Goal: Information Seeking & Learning: Learn about a topic

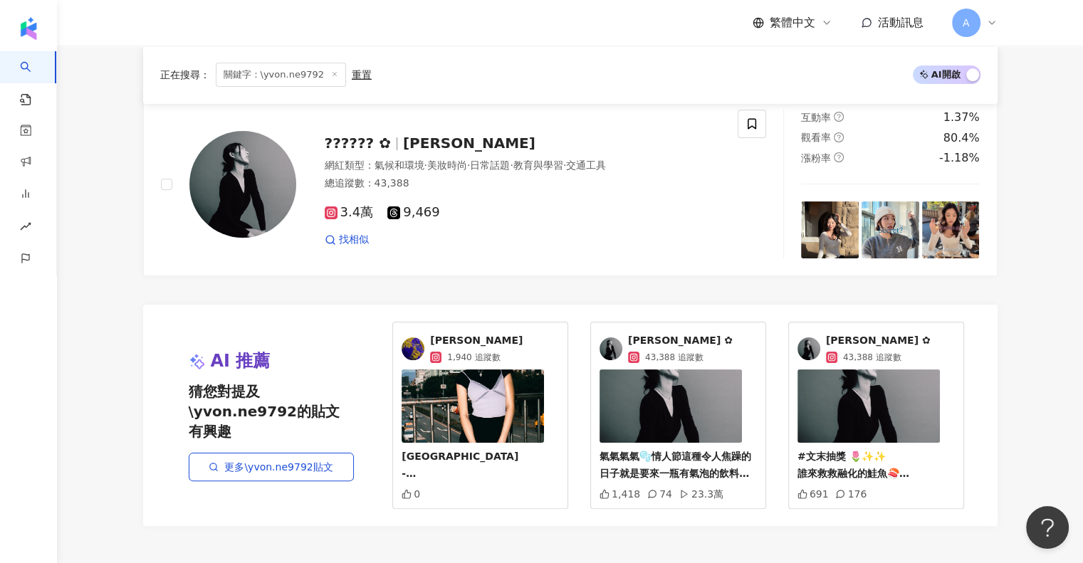
scroll to position [214, 0]
click at [276, 65] on span "關鍵字：\yvon.ne9792" at bounding box center [281, 75] width 130 height 24
click at [301, 71] on span "關鍵字：\yvon.ne9792" at bounding box center [281, 75] width 130 height 24
click at [325, 71] on span "關鍵字：\yvon.ne9792" at bounding box center [281, 75] width 130 height 24
click at [331, 74] on icon at bounding box center [334, 74] width 7 height 7
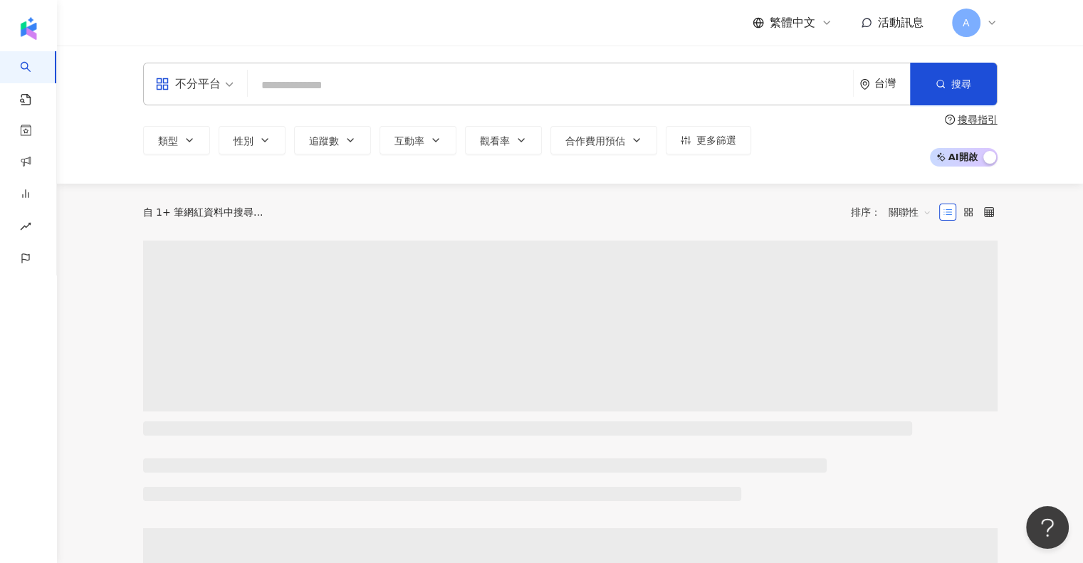
click at [285, 75] on input "search" at bounding box center [551, 85] width 594 height 27
paste input "**********"
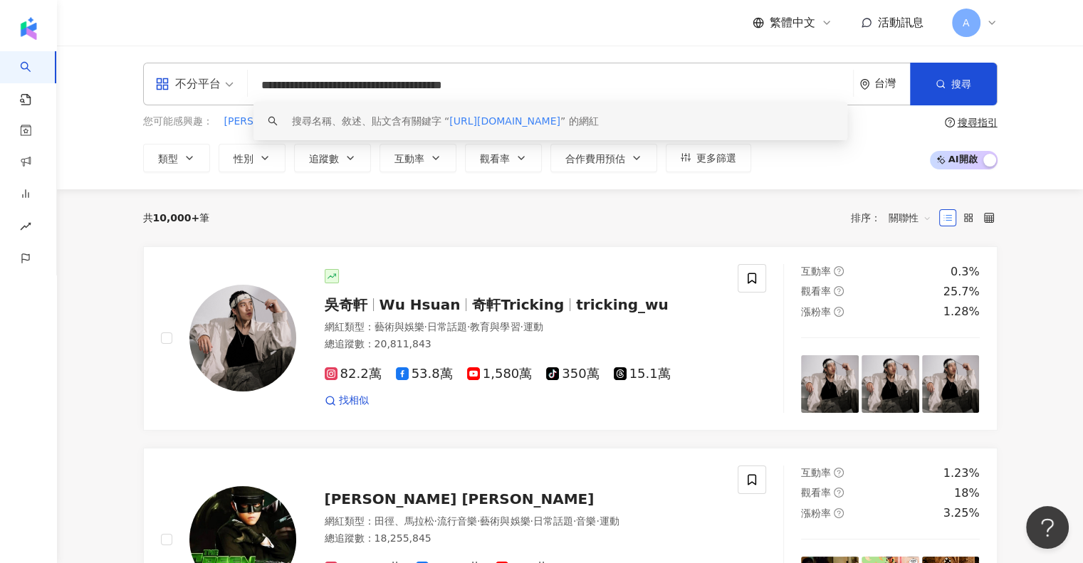
click at [413, 119] on div "搜尋名稱、敘述、貼文含有關鍵字 “ https://www.instagram.com/ambahanba/reels/ ” 的網紅" at bounding box center [445, 121] width 307 height 16
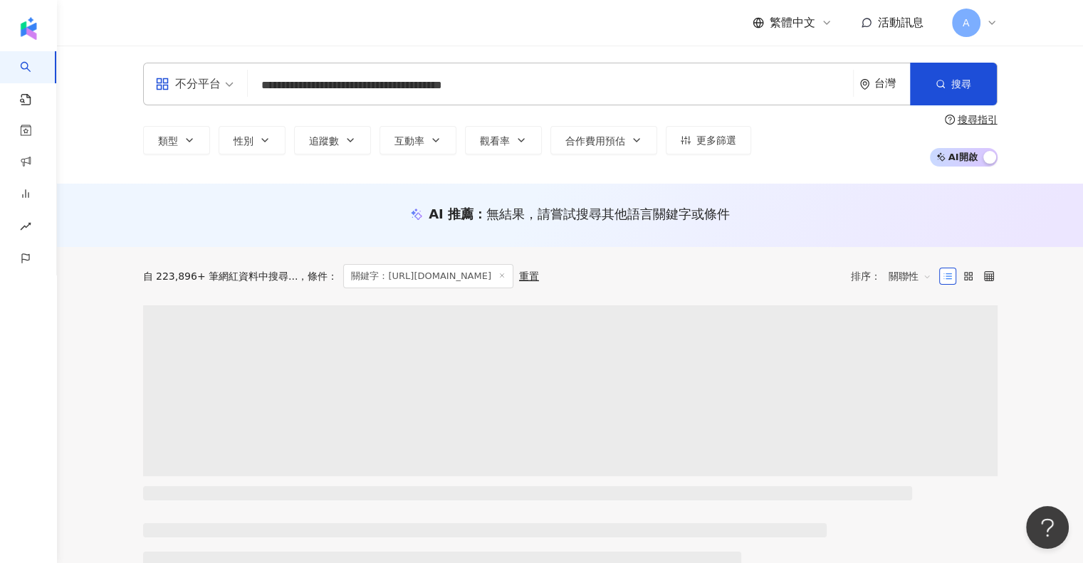
click at [527, 82] on input "**********" at bounding box center [551, 85] width 594 height 27
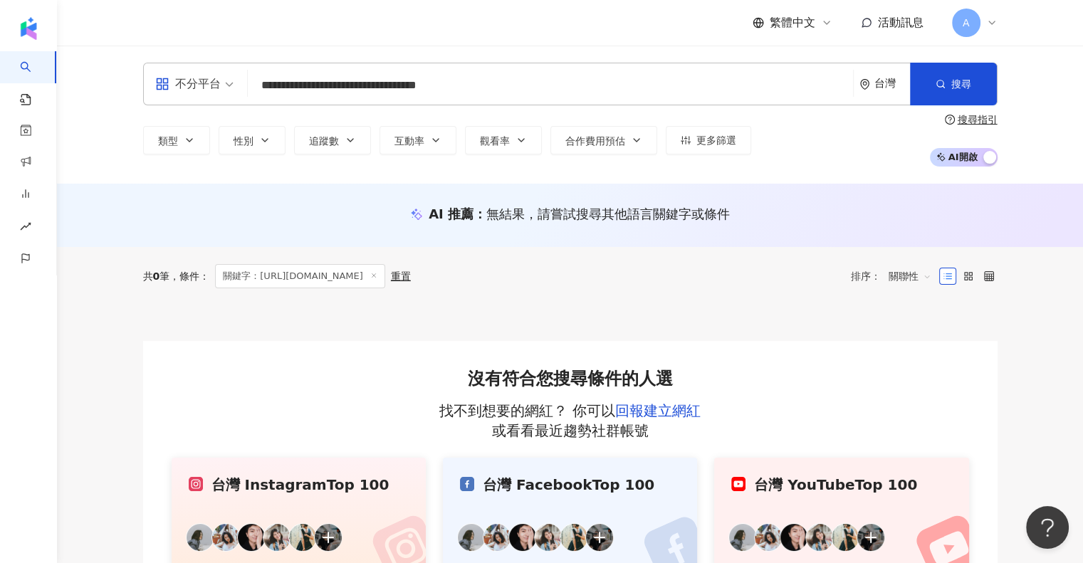
type input "**********"
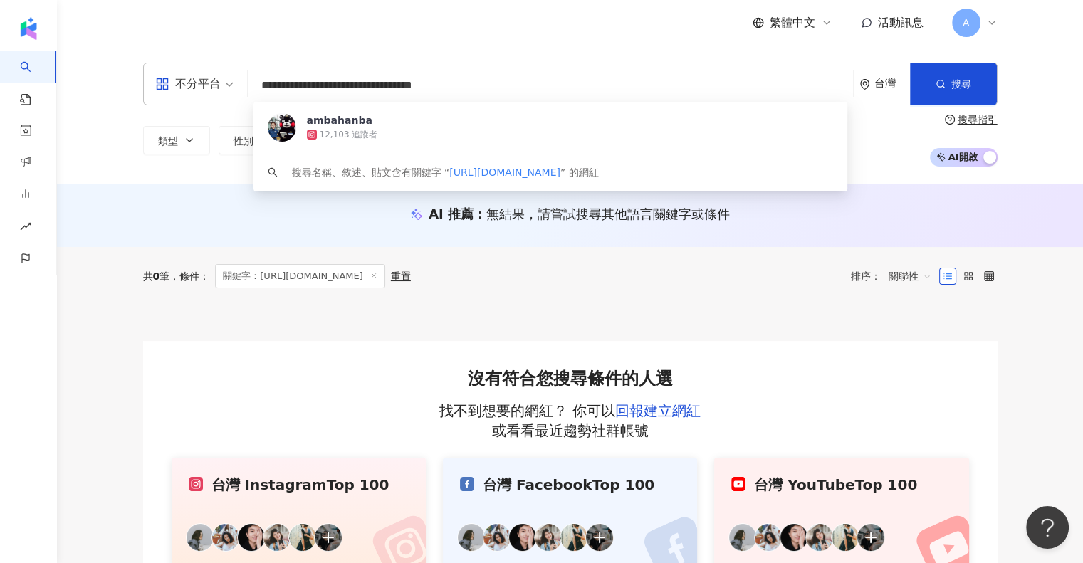
drag, startPoint x: 417, startPoint y: 85, endPoint x: 339, endPoint y: 103, distance: 80.3
click at [333, 93] on input "**********" at bounding box center [551, 85] width 594 height 27
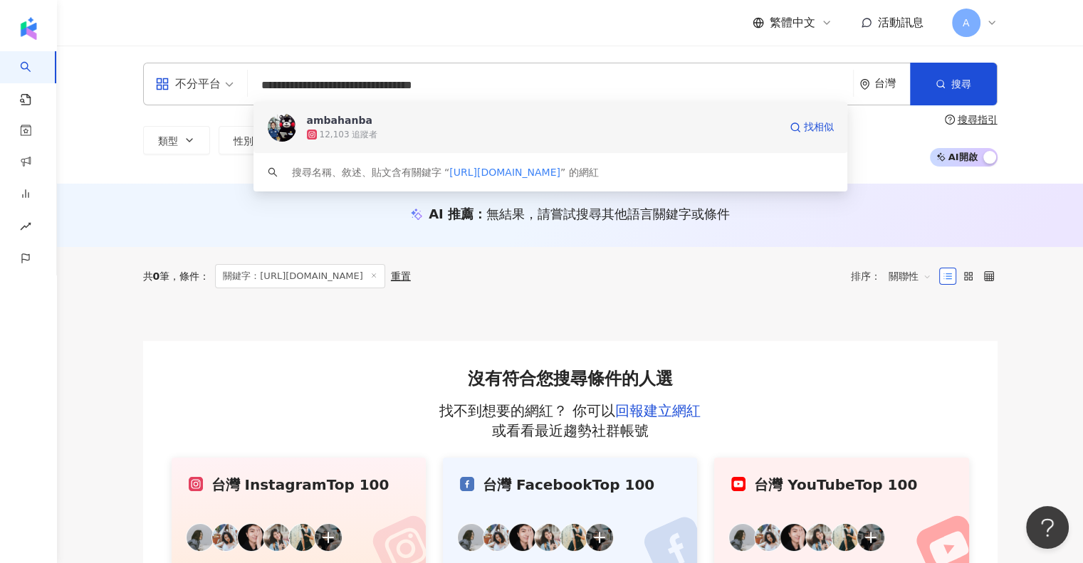
click at [340, 122] on div "ambahanba" at bounding box center [340, 120] width 66 height 14
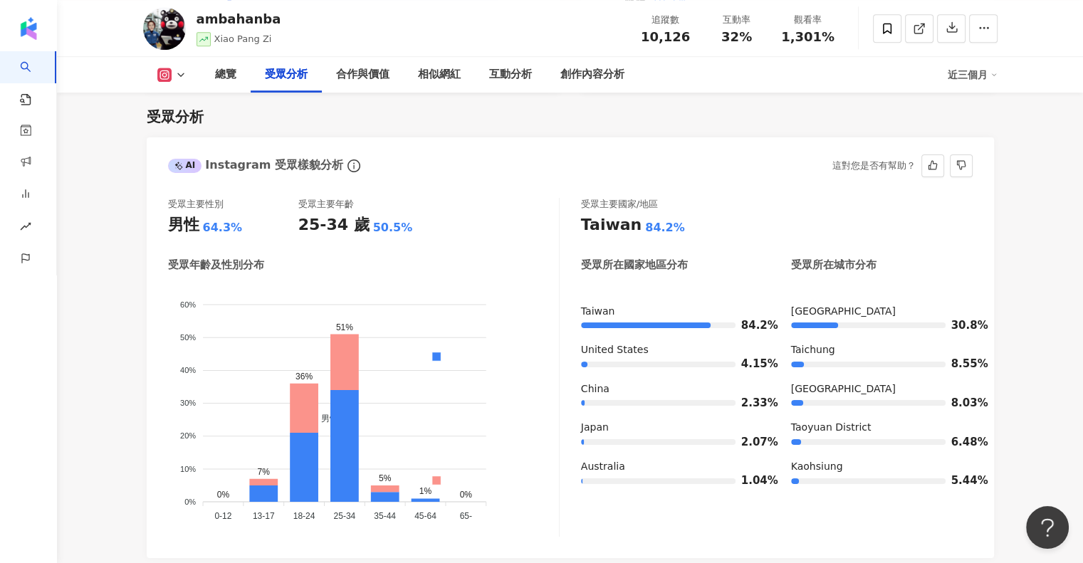
scroll to position [1211, 0]
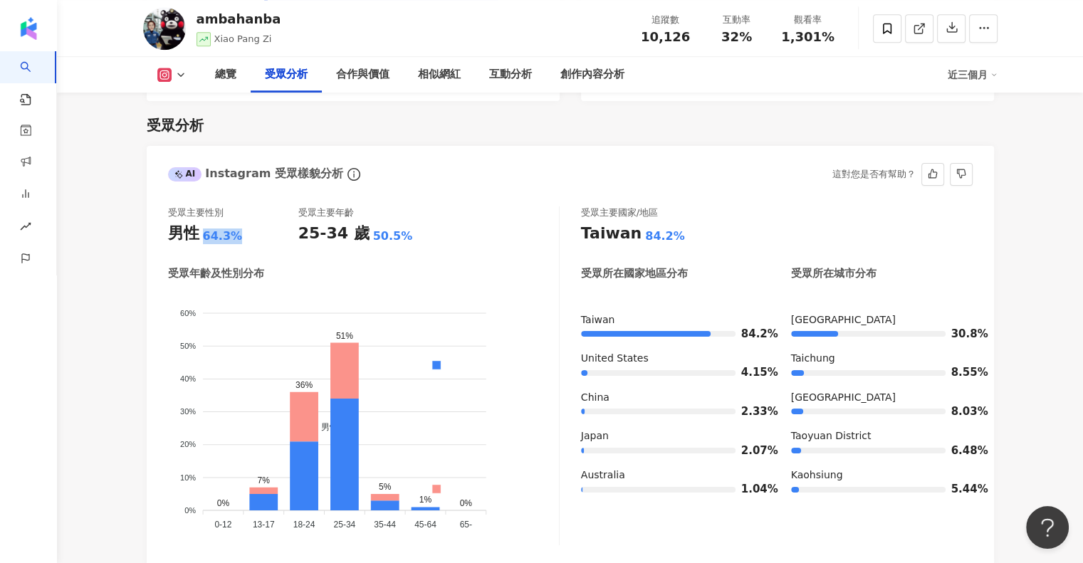
drag, startPoint x: 249, startPoint y: 240, endPoint x: 194, endPoint y: 241, distance: 55.6
click at [194, 241] on div "男性 64.3%" at bounding box center [233, 234] width 130 height 22
drag, startPoint x: 196, startPoint y: 246, endPoint x: 241, endPoint y: 242, distance: 45.7
click at [241, 242] on div "受眾主要性別 男性 64.3% 受眾主要年齡 25-34 歲 50.5% 受眾年齡及性別分布 男性 女性 60% 60% 50% 50% 40% 40% 30…" at bounding box center [364, 376] width 392 height 339
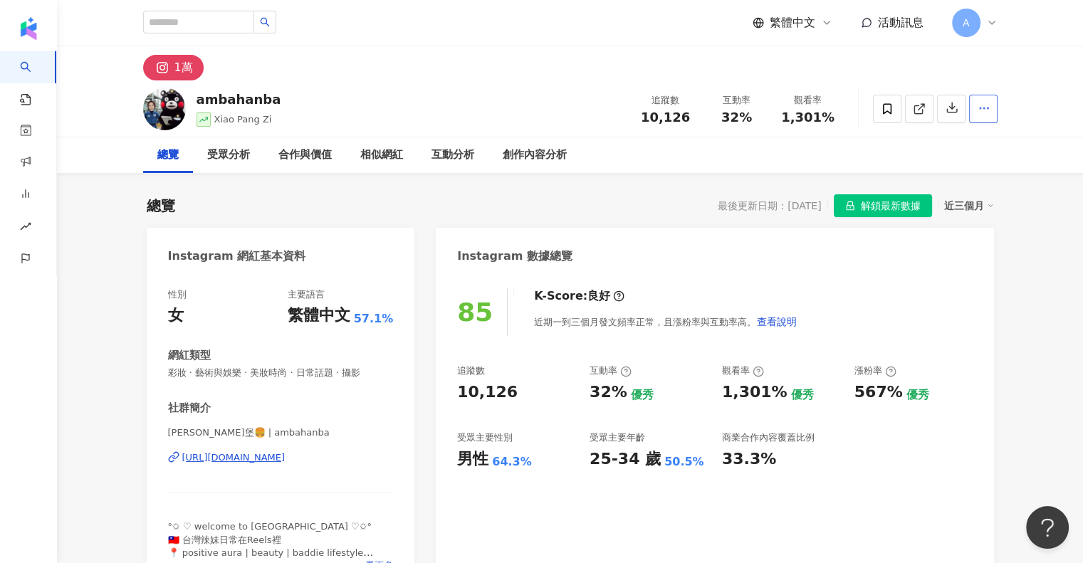
click at [972, 108] on button "button" at bounding box center [983, 109] width 28 height 28
click at [1037, 88] on div "ambahanba Xiao Pang Zi 追蹤數 10,126 互動率 32% 觀看率 1,301%" at bounding box center [570, 108] width 1026 height 57
click at [442, 150] on div "互動分析" at bounding box center [453, 155] width 43 height 17
click at [967, 206] on div "近三個月" at bounding box center [969, 206] width 50 height 19
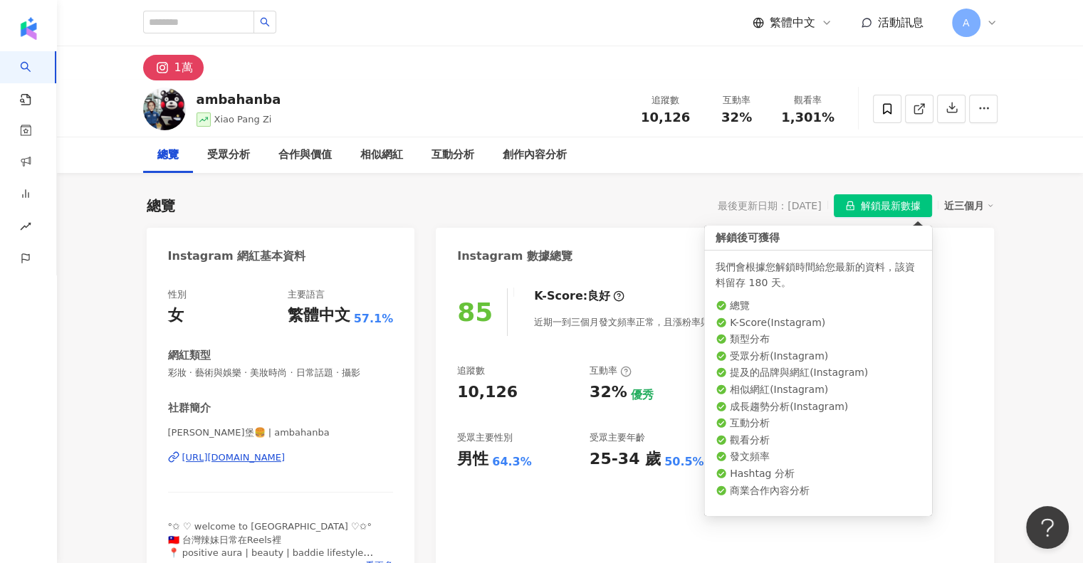
click at [906, 207] on span "解鎖最新數據" at bounding box center [891, 206] width 60 height 23
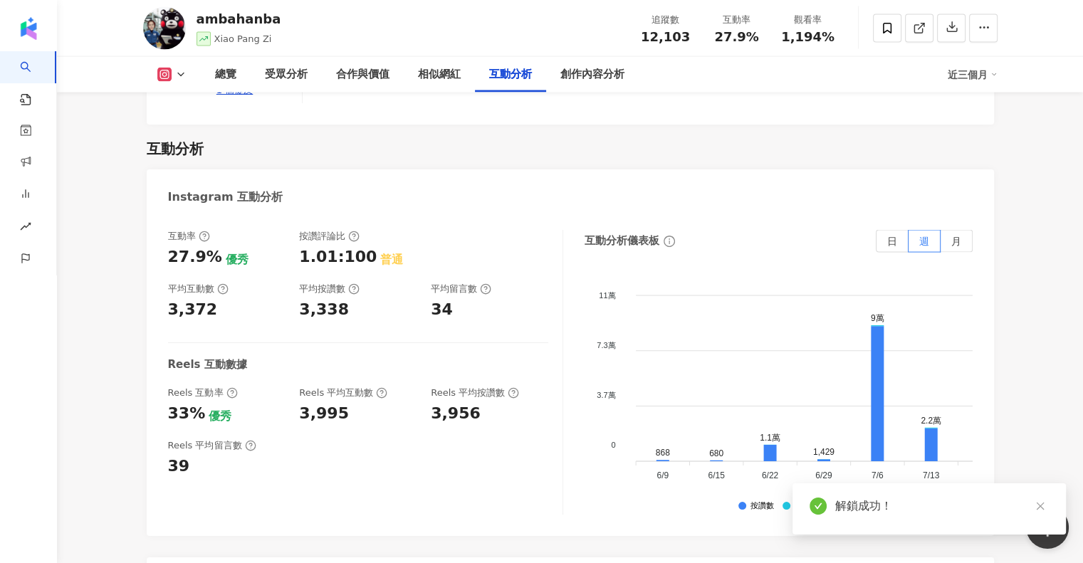
scroll to position [2489, 0]
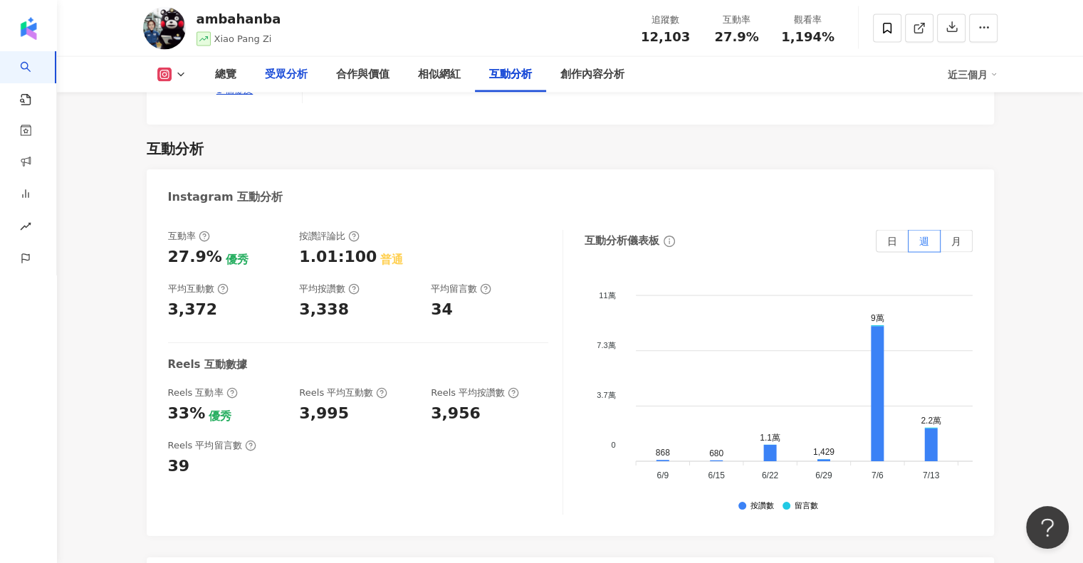
click at [299, 77] on div "受眾分析" at bounding box center [286, 74] width 43 height 17
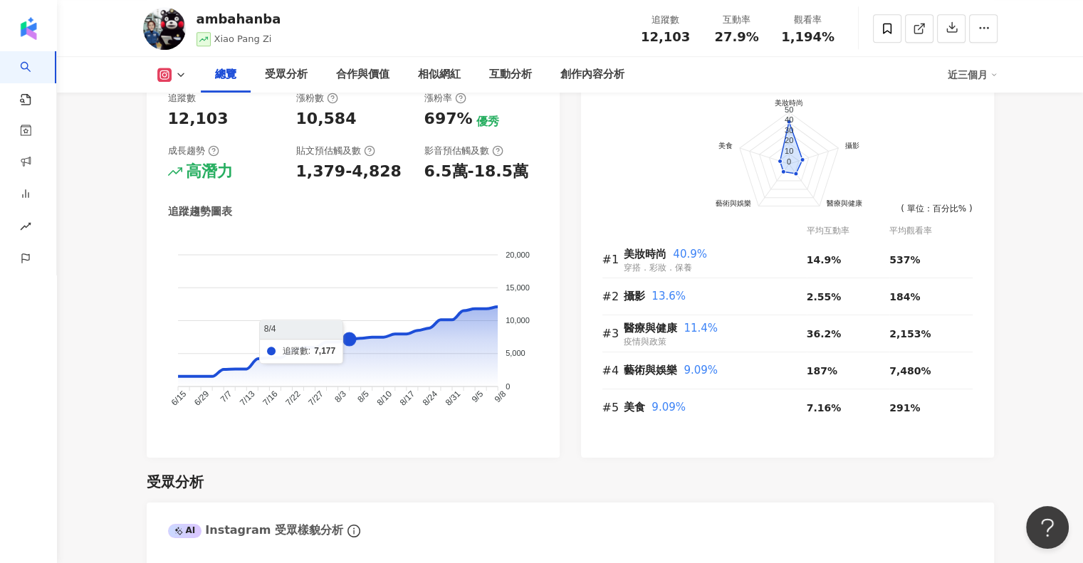
scroll to position [702, 0]
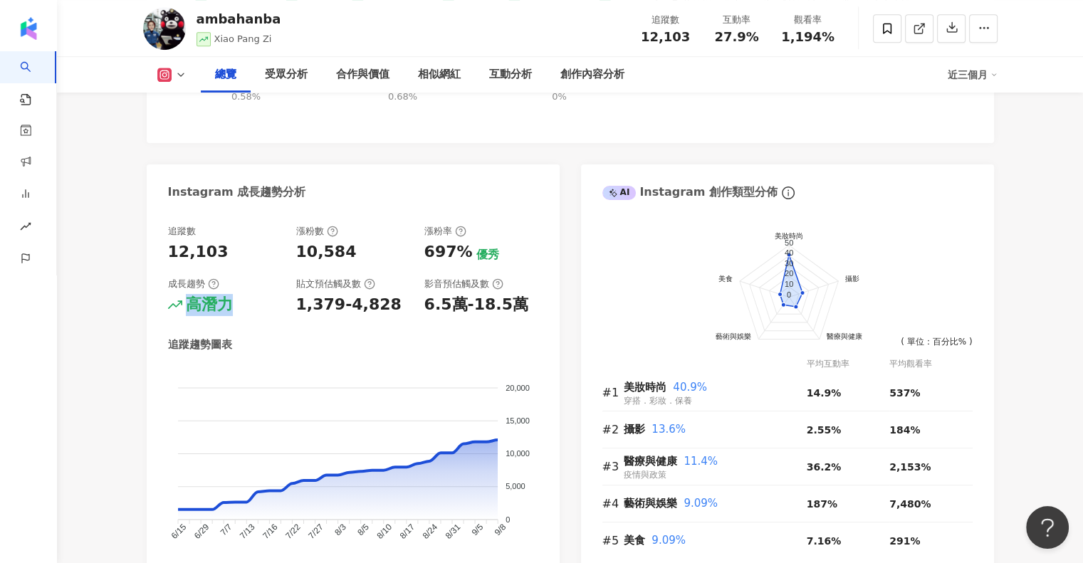
drag, startPoint x: 239, startPoint y: 307, endPoint x: 152, endPoint y: 315, distance: 87.2
click at [161, 304] on div "追蹤數 12,103 漲粉數 10,584 漲粉率 697% 優秀 成長趨勢 高潛力 貼文預估觸及數 1,379-4,828 影音預估觸及數 6.5萬-18.…" at bounding box center [353, 401] width 413 height 380
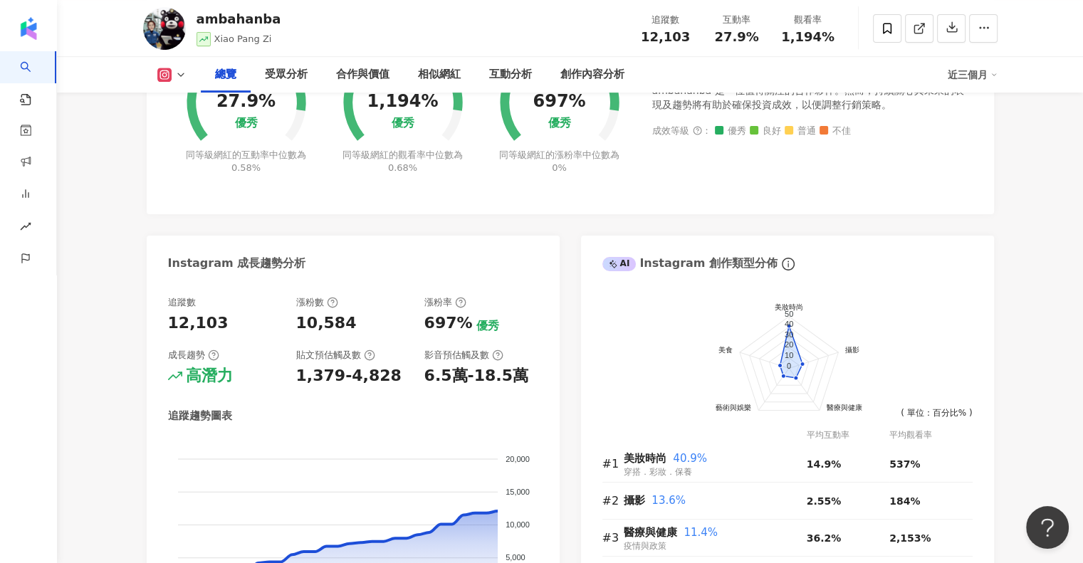
click at [354, 293] on div "追蹤數 12,103 漲粉數 10,584 漲粉率 697% 優秀 成長趨勢 高潛力 貼文預估觸及數 1,379-4,828 影音預估觸及數 6.5萬-18.…" at bounding box center [353, 472] width 413 height 380
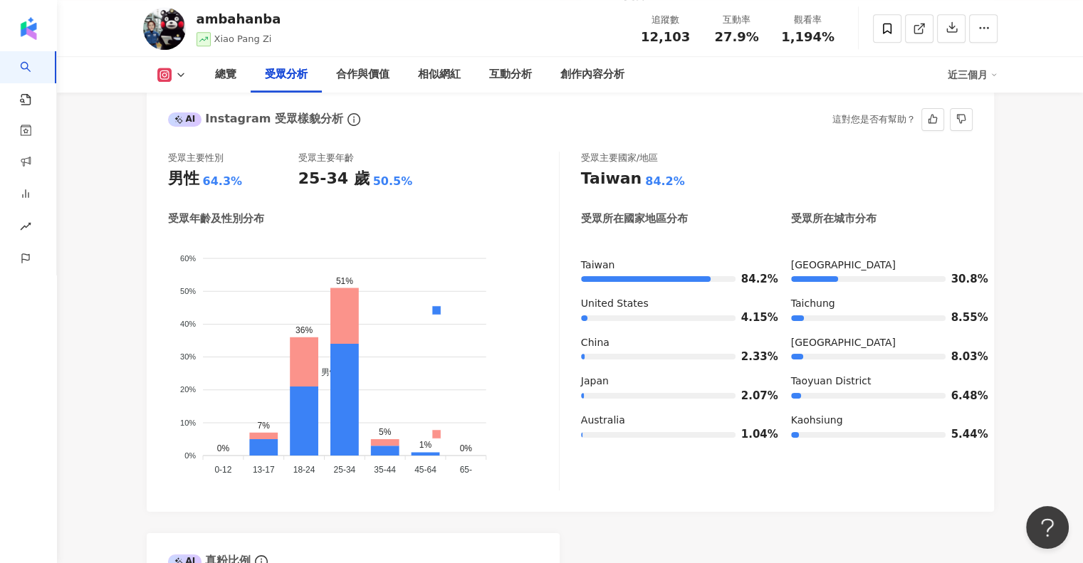
scroll to position [1272, 0]
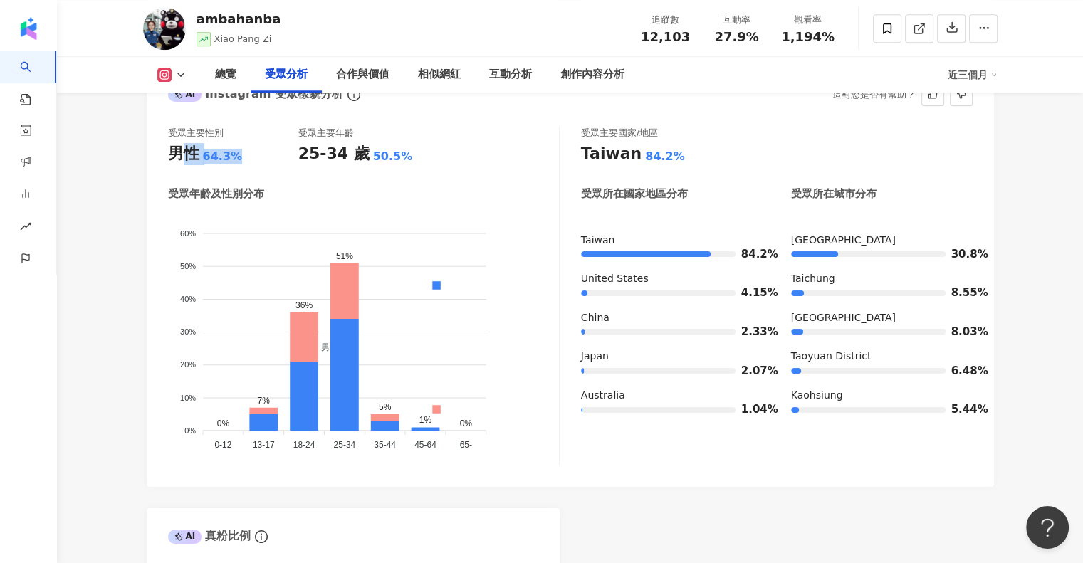
drag, startPoint x: 202, startPoint y: 159, endPoint x: 177, endPoint y: 159, distance: 25.6
click at [177, 159] on div "男性 64.3%" at bounding box center [233, 154] width 130 height 22
click at [191, 152] on div "男性" at bounding box center [183, 154] width 31 height 22
click at [195, 151] on div "男性" at bounding box center [183, 154] width 31 height 22
click at [208, 155] on div "64.3%" at bounding box center [223, 157] width 40 height 16
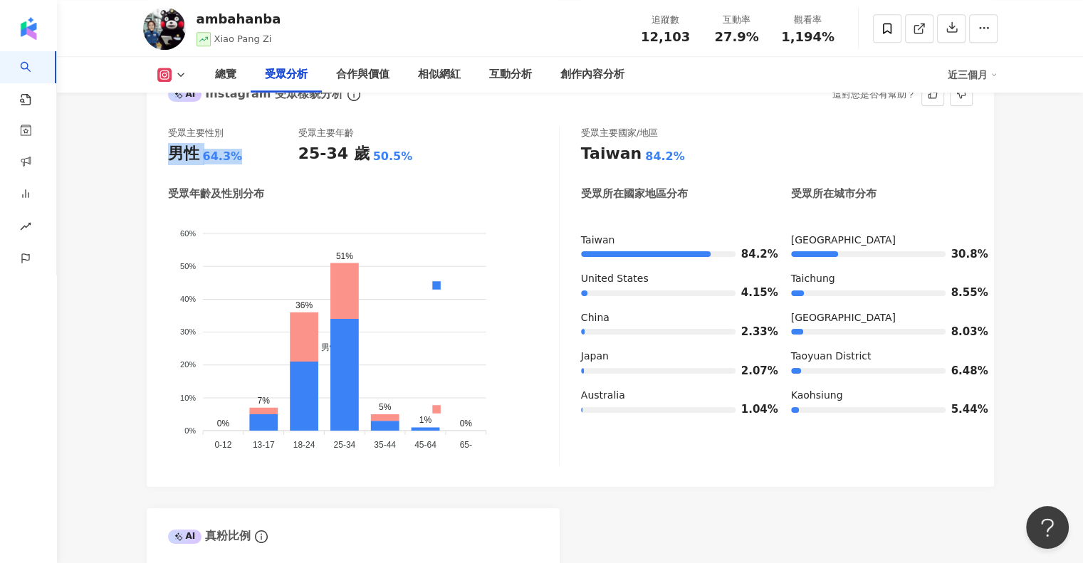
drag, startPoint x: 236, startPoint y: 153, endPoint x: 163, endPoint y: 155, distance: 72.7
click at [163, 155] on div "受眾主要性別 男性 64.3% 受眾主要年齡 25-34 歲 50.5% 受眾年齡及性別分布 男性 女性 60% 60% 50% 50% 40% 40% 30…" at bounding box center [571, 300] width 848 height 375
click at [157, 169] on div "受眾主要性別 男性 64.3% 受眾主要年齡 25-34 歲 50.5% 受眾年齡及性別分布 男性 女性 60% 60% 50% 50% 40% 40% 30…" at bounding box center [571, 300] width 848 height 375
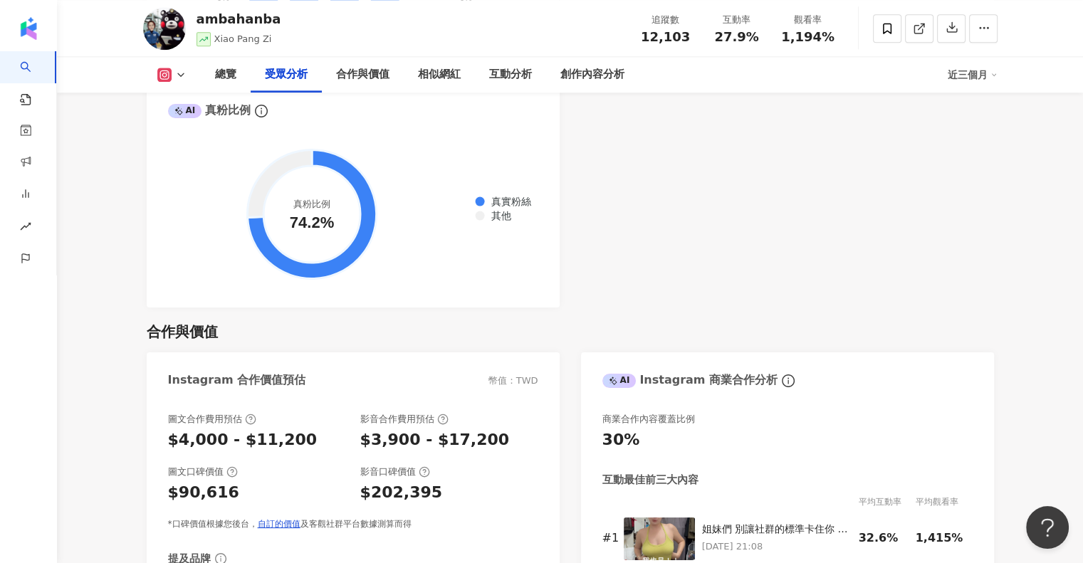
scroll to position [1699, 0]
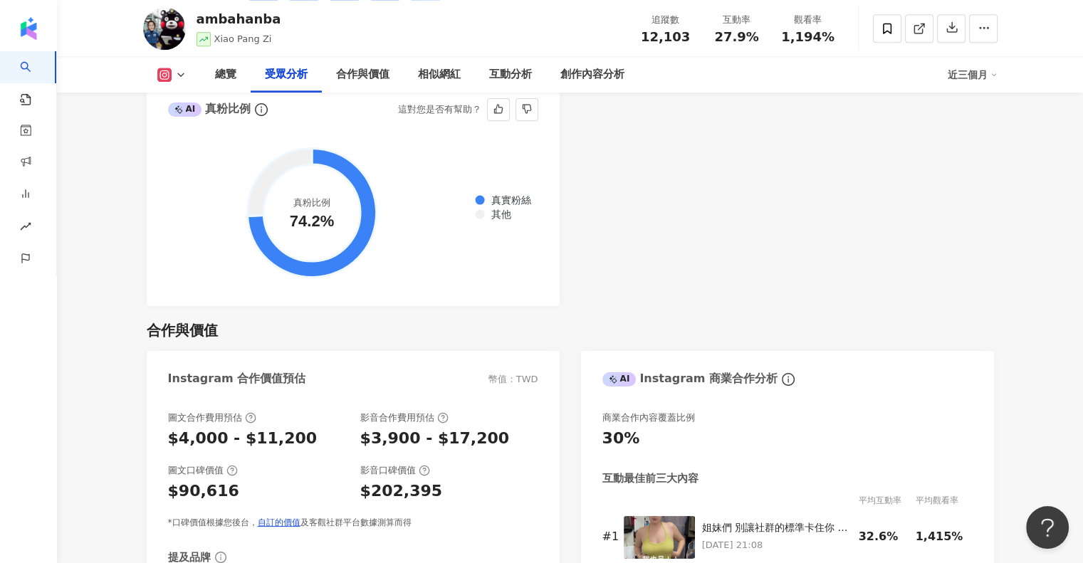
click at [320, 224] on circle at bounding box center [312, 213] width 97 height 97
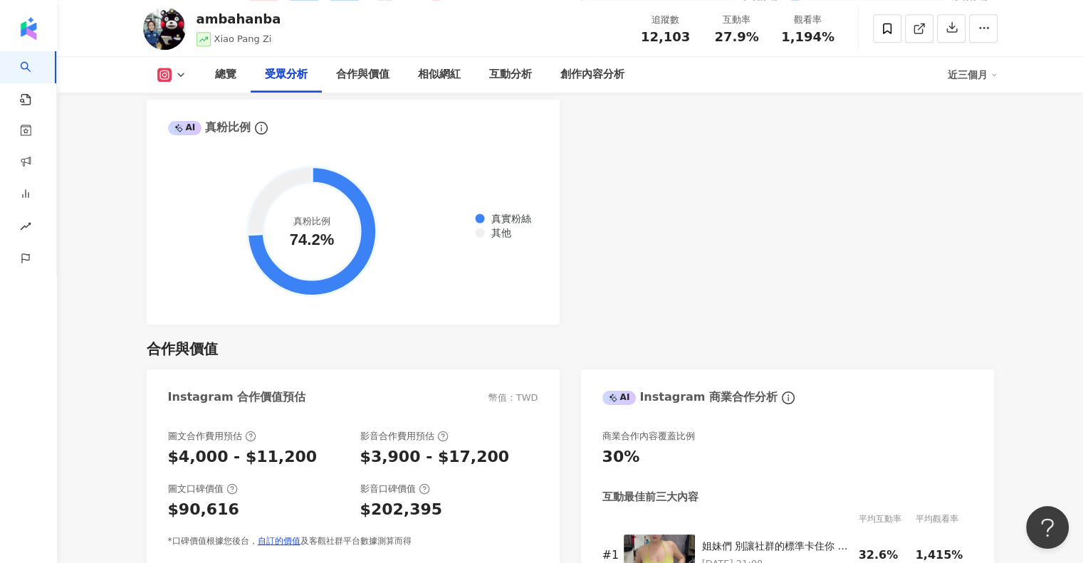
scroll to position [1628, 0]
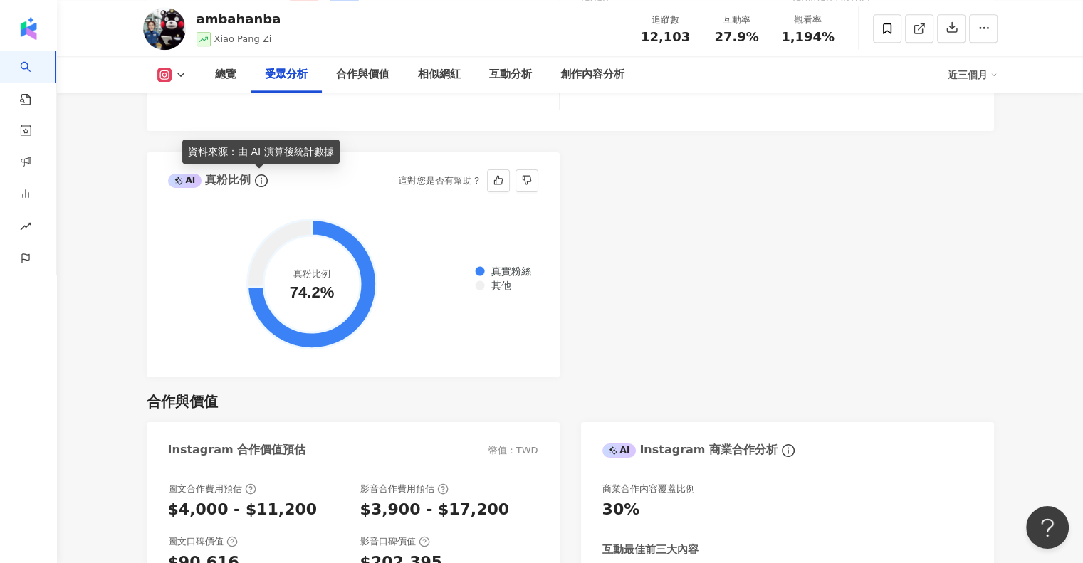
click at [260, 179] on icon "info-circle" at bounding box center [261, 181] width 13 height 13
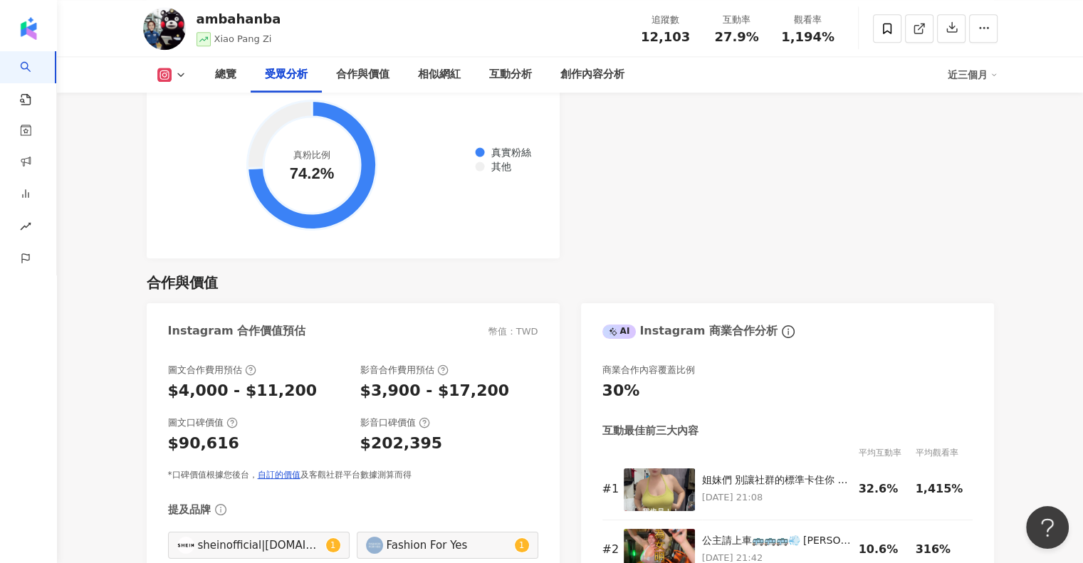
scroll to position [1771, 0]
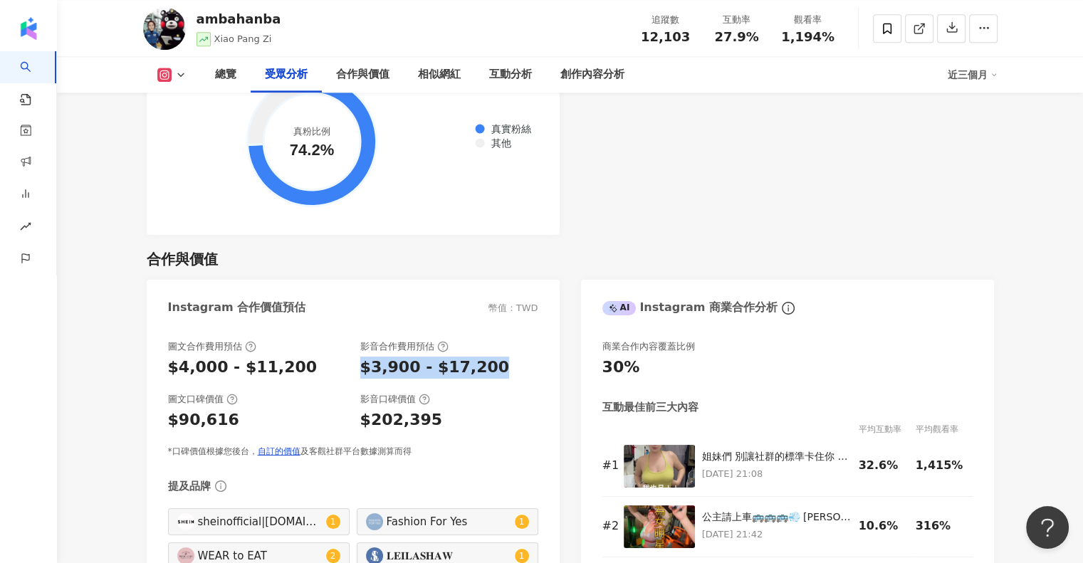
drag, startPoint x: 490, startPoint y: 367, endPoint x: 354, endPoint y: 360, distance: 136.2
click at [354, 360] on div "圖文合作費用預估 $4,000 - $11,200 影音合作費用預估 $3,900 - $17,200" at bounding box center [353, 359] width 370 height 38
click at [412, 365] on div "$3,900 - $17,200" at bounding box center [435, 368] width 150 height 22
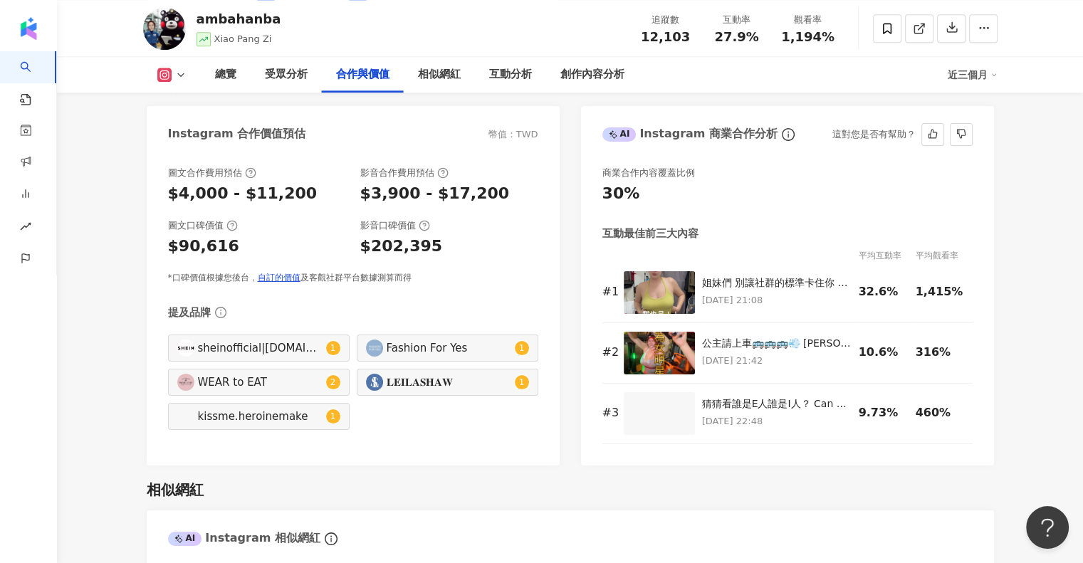
scroll to position [1913, 0]
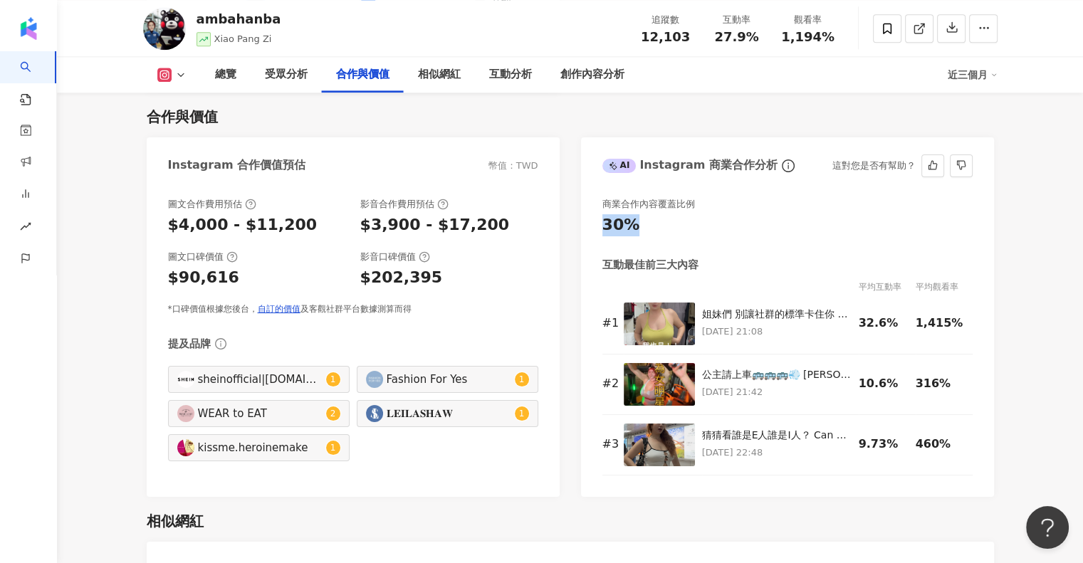
drag, startPoint x: 655, startPoint y: 240, endPoint x: 591, endPoint y: 234, distance: 64.4
click at [591, 234] on div "商業合作內容覆蓋比例 30% 互動最佳前三大內容 平均互動率 平均觀看率 # 1 姐妹們 別讓社群的標準卡住你 穿你想穿的就對了！🫵🏽 . . . . . .…" at bounding box center [787, 340] width 413 height 313
click at [646, 327] on img at bounding box center [659, 324] width 71 height 43
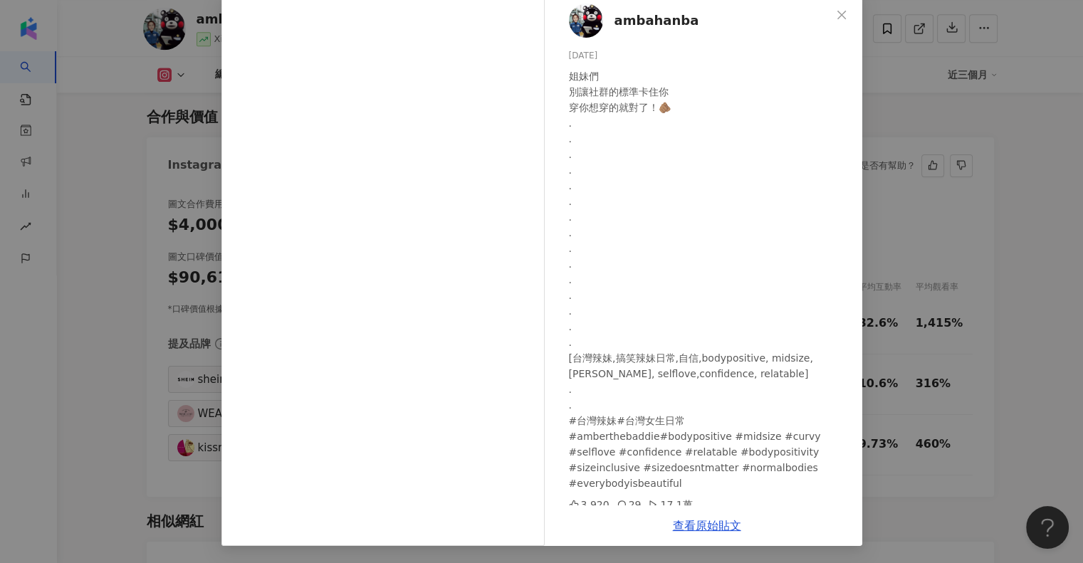
scroll to position [0, 0]
click at [945, 244] on div "ambahanba [DATE] 姐妹們 別讓社群的標準卡住你 穿你想穿的就對了！🫵🏽 . . . . . . . . . . . . . . . [台灣辣妹…" at bounding box center [541, 281] width 1083 height 563
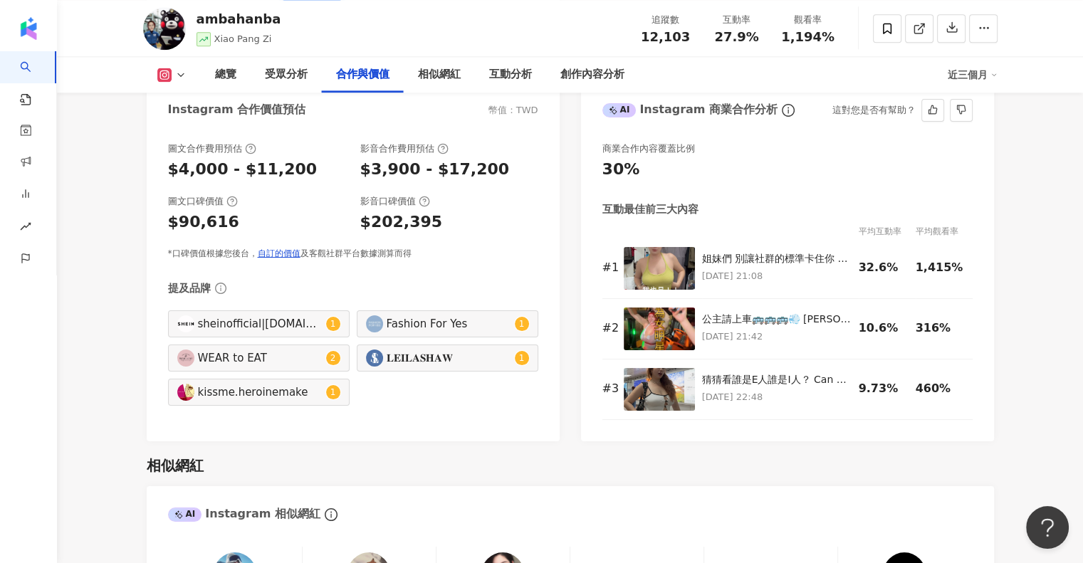
scroll to position [1984, 0]
